Goal: Information Seeking & Learning: Check status

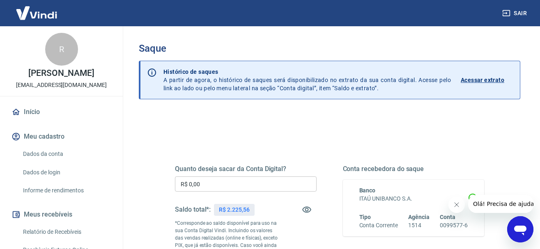
click at [325, 158] on div "Quanto deseja sacar da Conta Digital? R$ 0,00 ​ Saldo total*: R$ 2.225,56 *Corr…" at bounding box center [329, 231] width 309 height 172
drag, startPoint x: 250, startPoint y: 213, endPoint x: 227, endPoint y: 213, distance: 23.0
click at [227, 213] on div "R$ 2.225,56" at bounding box center [234, 210] width 40 height 12
copy p "2.225,56"
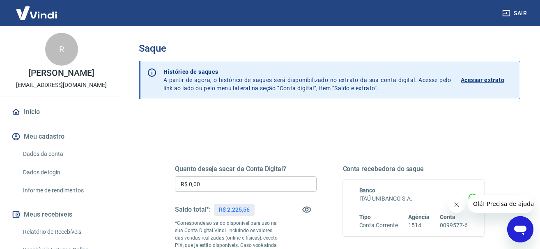
scroll to position [42, 0]
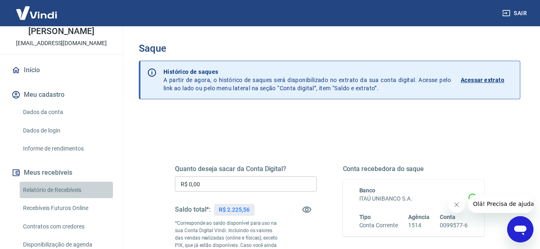
click at [61, 186] on link "Relatório de Recebíveis" at bounding box center [66, 190] width 93 height 17
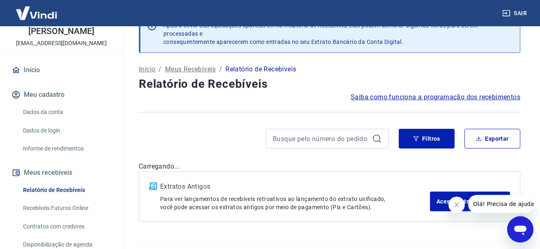
scroll to position [39, 0]
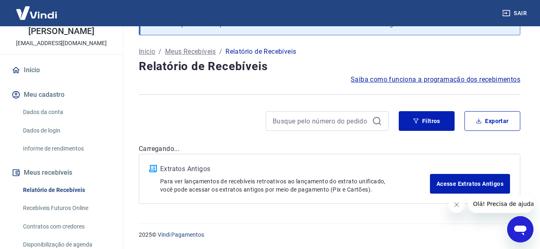
click at [459, 209] on button "Fechar mensagem da empresa" at bounding box center [456, 205] width 16 height 16
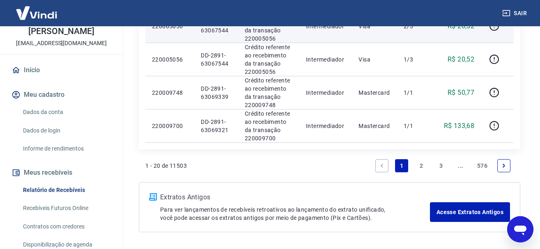
scroll to position [710, 0]
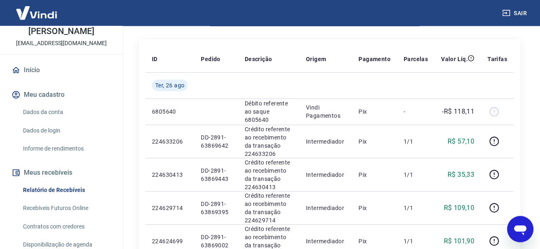
scroll to position [81, 0]
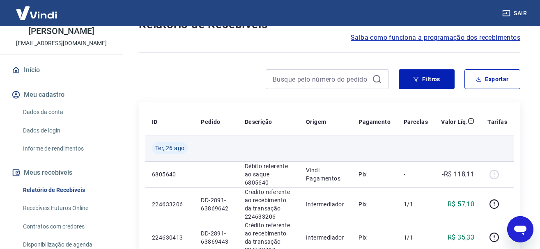
click at [397, 160] on td at bounding box center [374, 148] width 45 height 26
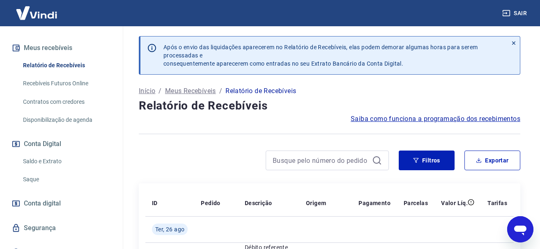
scroll to position [168, 0]
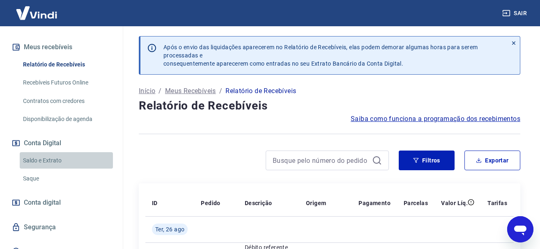
click at [49, 159] on link "Saldo e Extrato" at bounding box center [66, 160] width 93 height 17
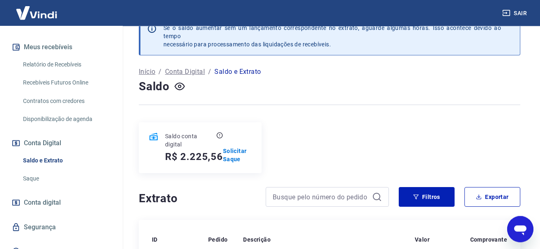
scroll to position [42, 0]
